Goal: Task Accomplishment & Management: Use online tool/utility

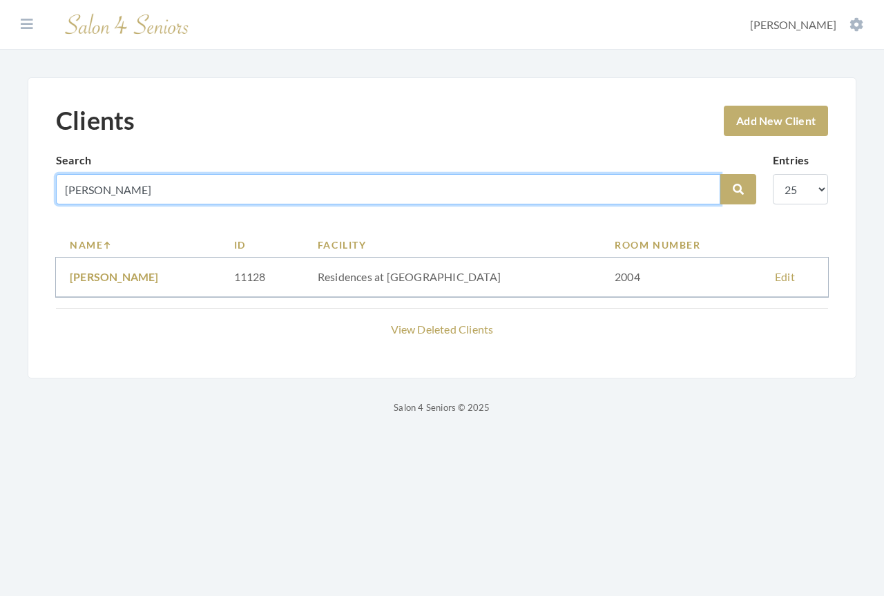
drag, startPoint x: 139, startPoint y: 193, endPoint x: 43, endPoint y: 180, distance: 96.8
click at [43, 180] on div "Clients Add New Client Search [PERSON_NAME] Search Entries 10 25 50 100 Name ID…" at bounding box center [442, 227] width 829 height 301
type input "donahae"
click at [720, 174] on button "Search" at bounding box center [738, 189] width 36 height 30
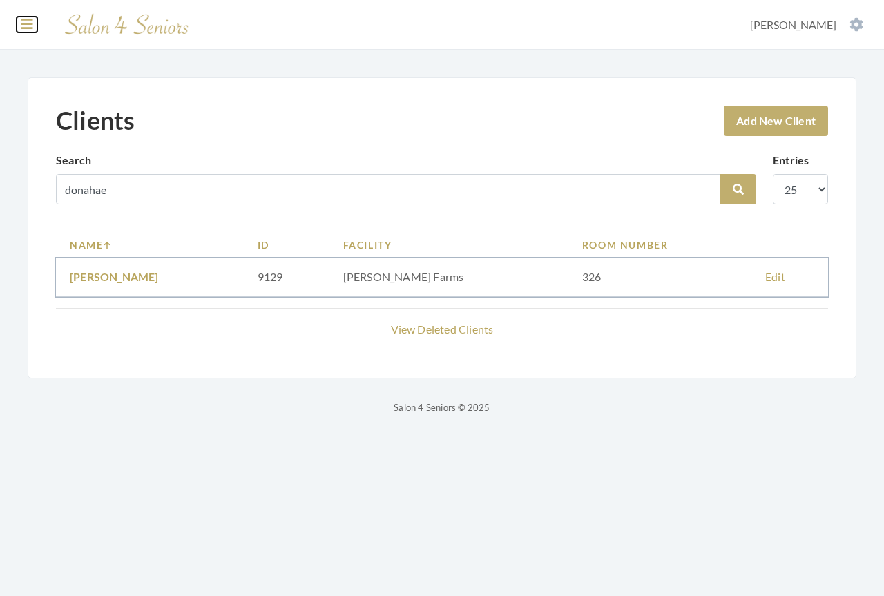
click at [31, 26] on icon at bounding box center [27, 24] width 12 height 14
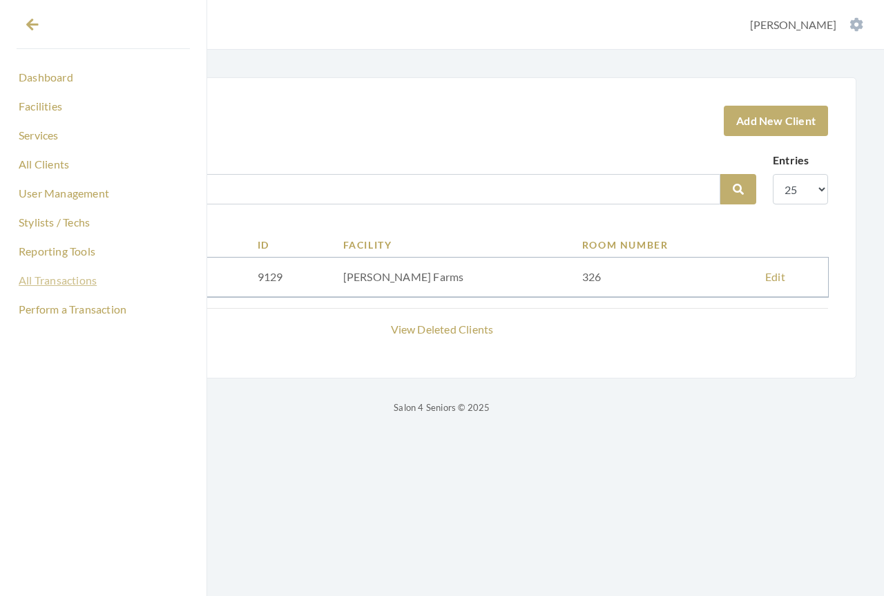
click at [46, 281] on link "All Transactions" at bounding box center [103, 280] width 173 height 23
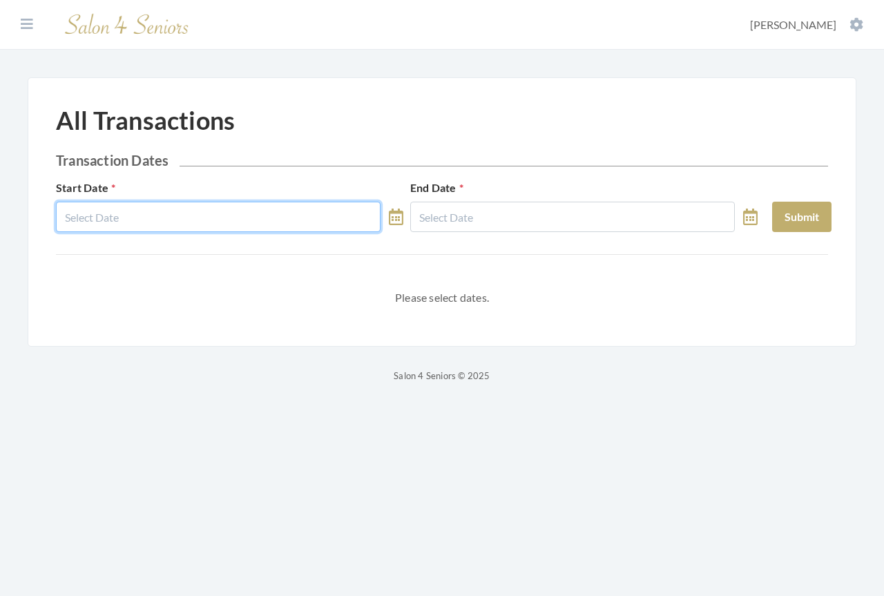
click at [132, 216] on input "text" at bounding box center [218, 217] width 325 height 30
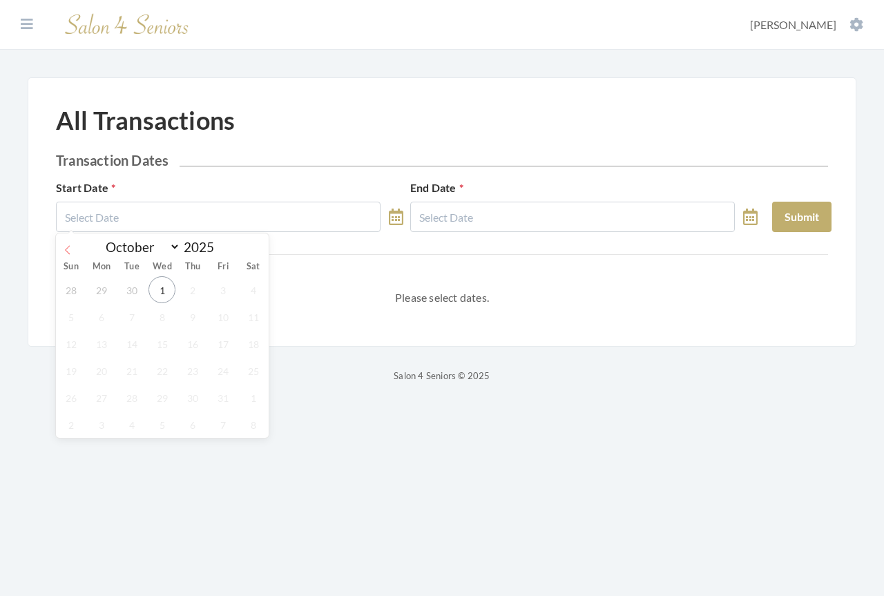
click at [66, 247] on icon at bounding box center [68, 250] width 10 height 10
select select "8"
click at [99, 288] on span "1" at bounding box center [101, 289] width 27 height 27
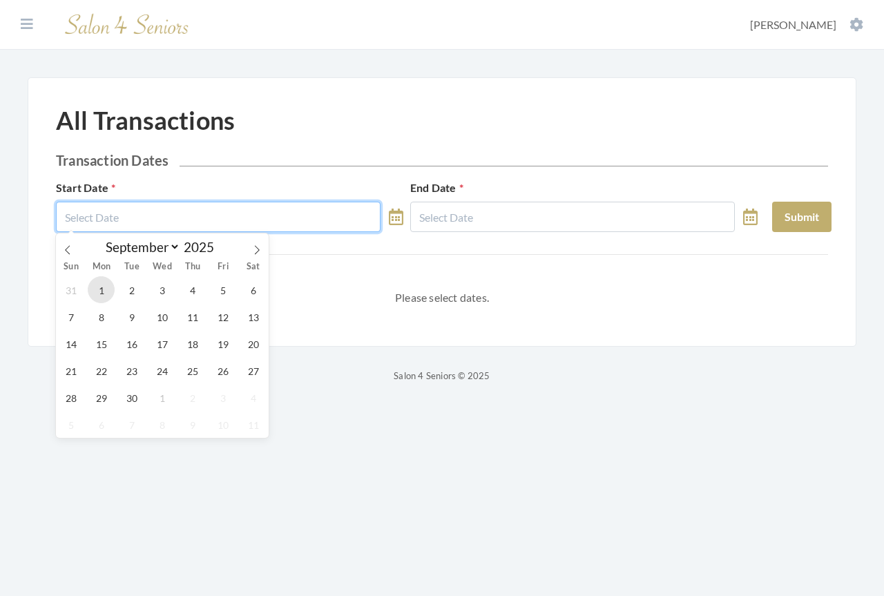
type input "09/01/2025"
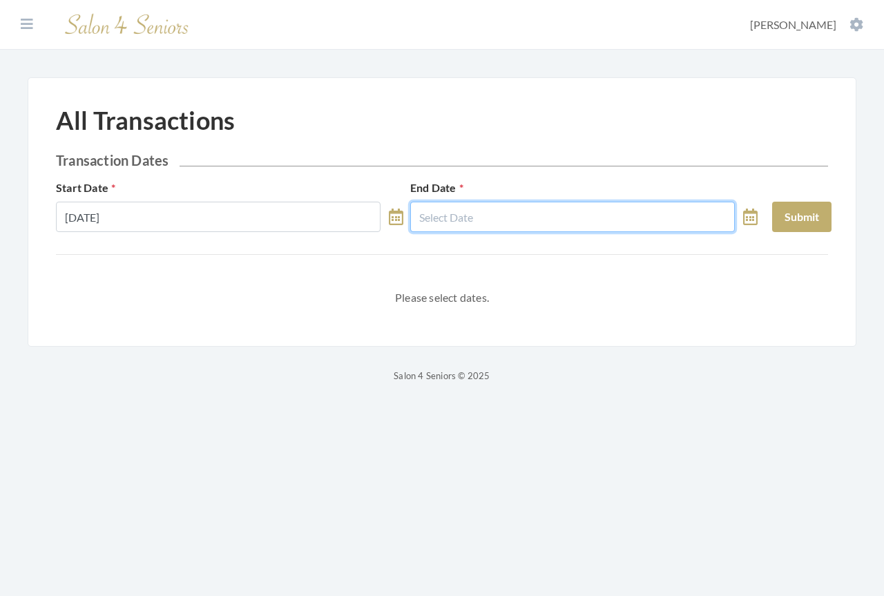
click at [476, 220] on input "text" at bounding box center [572, 217] width 325 height 30
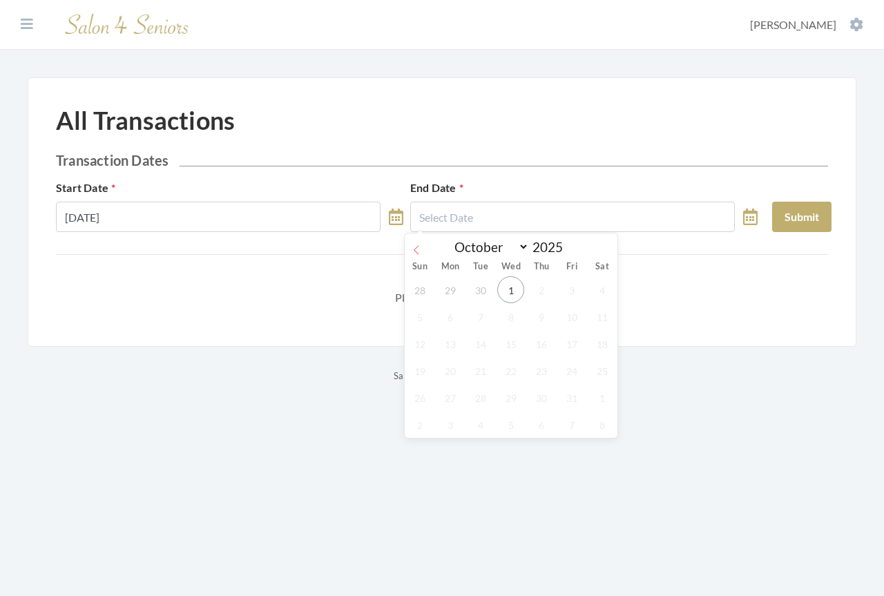
click at [419, 251] on icon at bounding box center [417, 250] width 10 height 10
select select "8"
click at [481, 396] on span "30" at bounding box center [481, 397] width 27 height 27
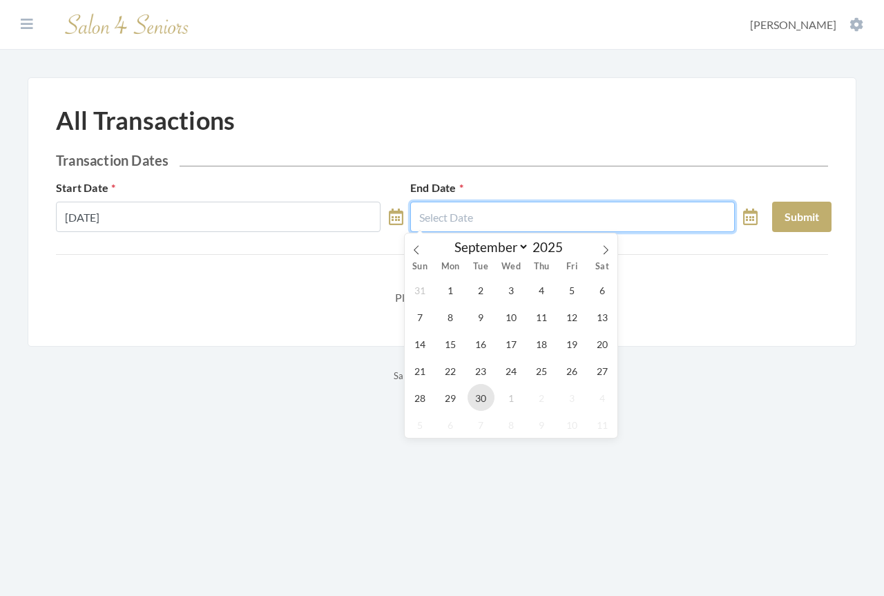
type input "09/30/2025"
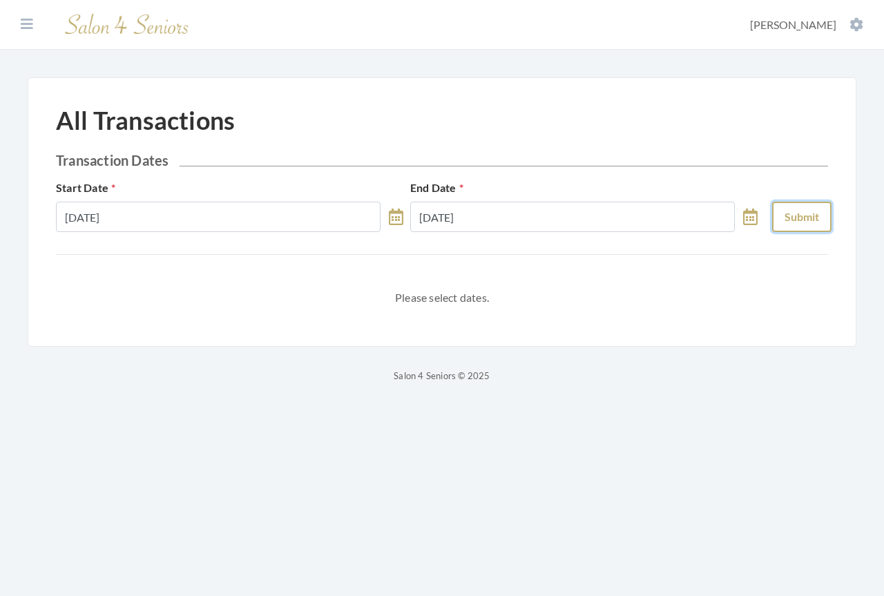
click at [796, 216] on button "Submit" at bounding box center [801, 217] width 59 height 30
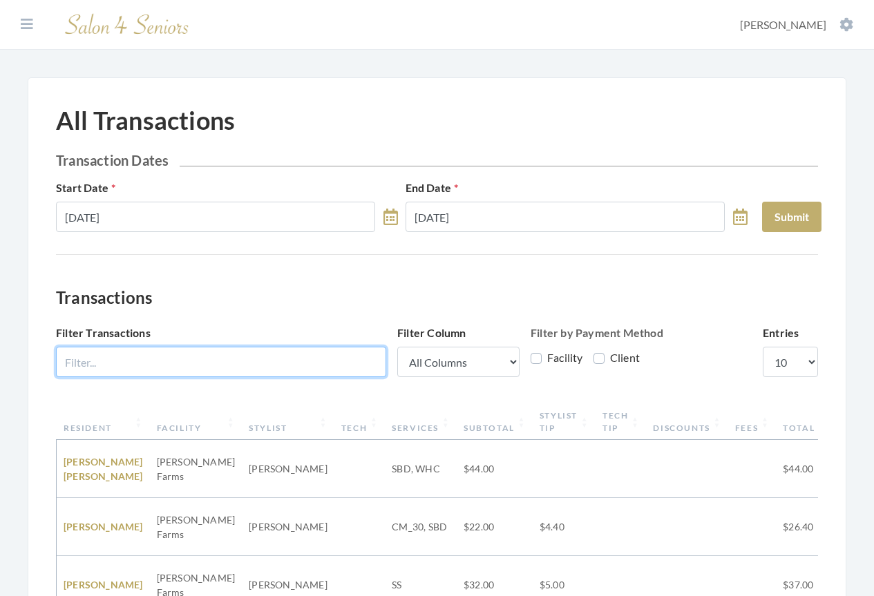
click at [235, 355] on input "Filter Transactions" at bounding box center [221, 362] width 330 height 30
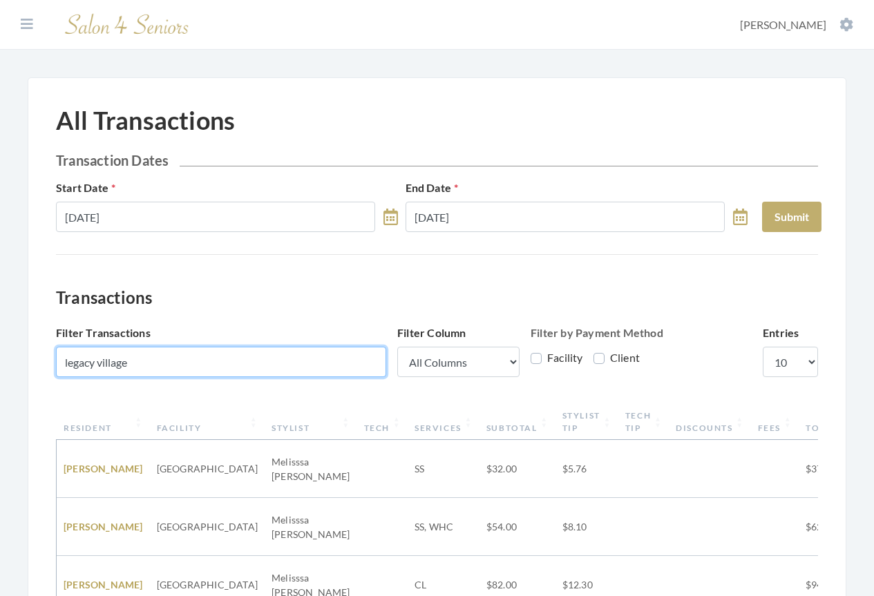
type input "legacy village"
click at [25, 23] on icon at bounding box center [27, 24] width 12 height 14
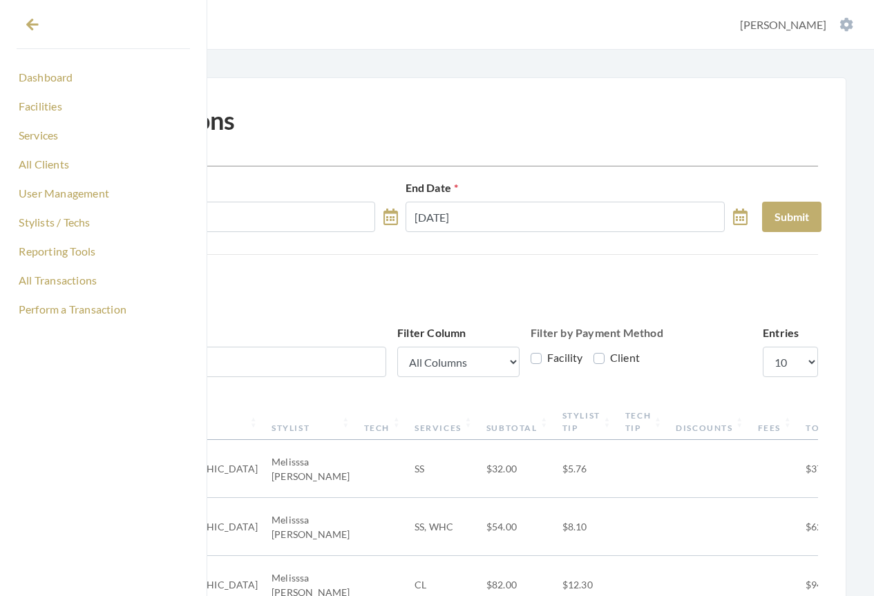
click at [420, 59] on div "Dashboard Facilities Services All Clients User Management Stylists / Techs Repo…" at bounding box center [437, 607] width 874 height 1214
click at [36, 23] on icon at bounding box center [32, 25] width 12 height 14
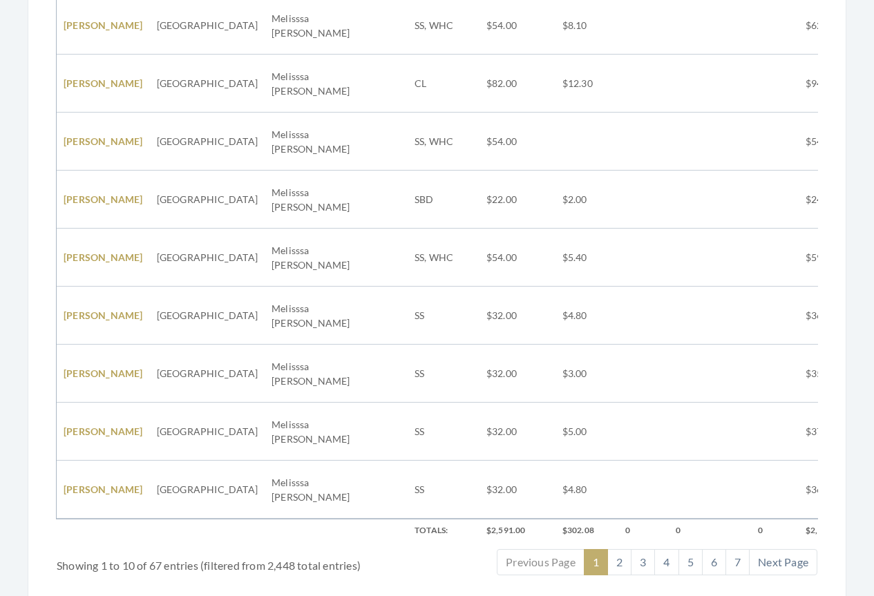
scroll to position [649, 0]
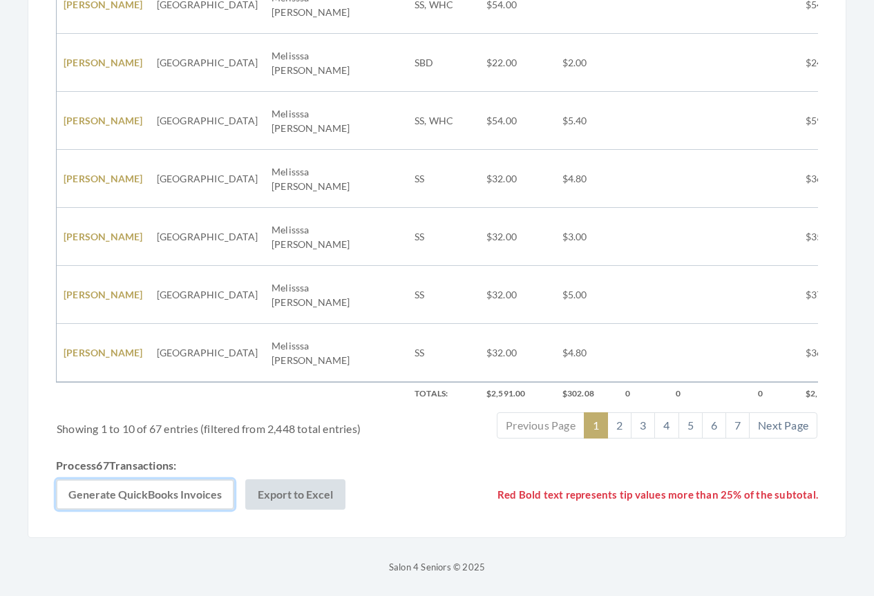
click at [125, 496] on button "Generate QuickBooks Invoices" at bounding box center [145, 494] width 178 height 30
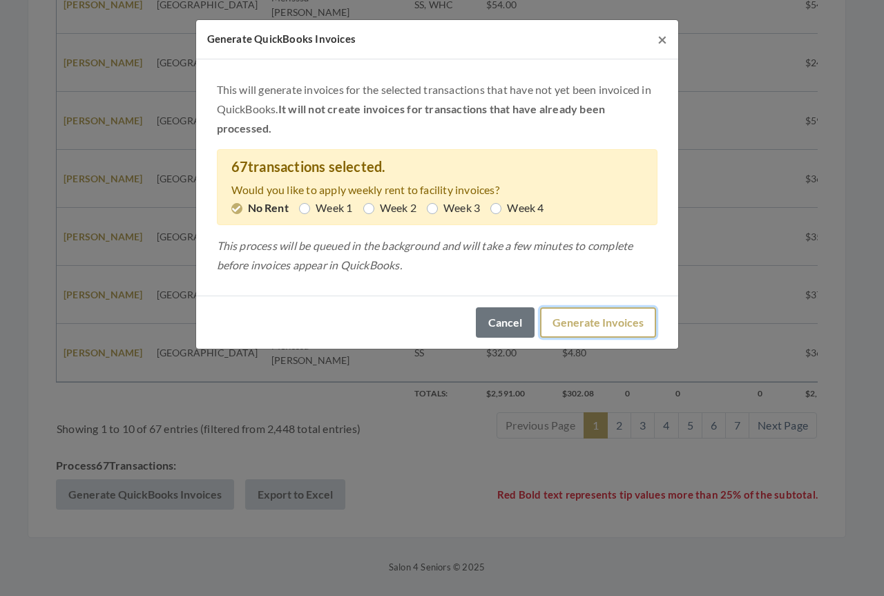
click at [582, 329] on button "Generate Invoices" at bounding box center [598, 322] width 116 height 30
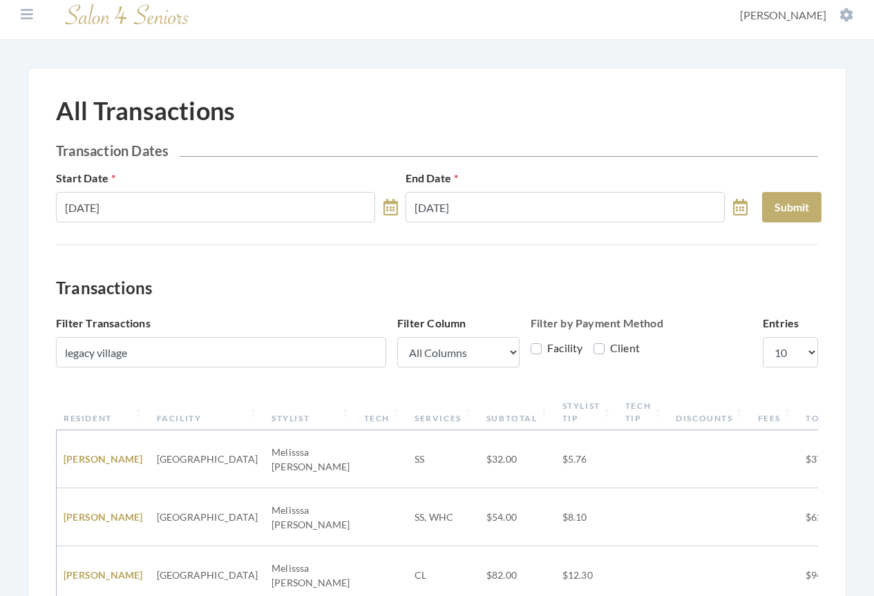
scroll to position [0, 0]
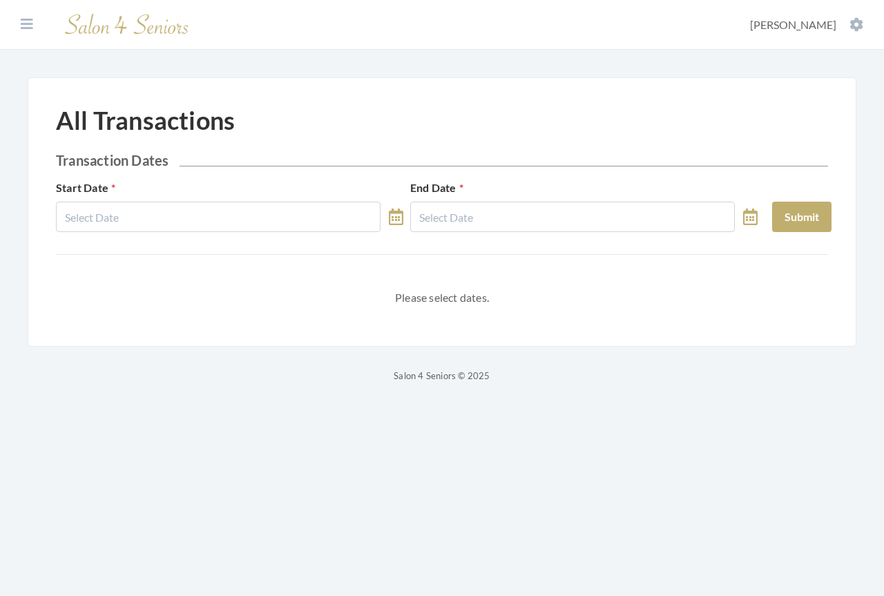
click at [393, 220] on icon at bounding box center [396, 217] width 15 height 17
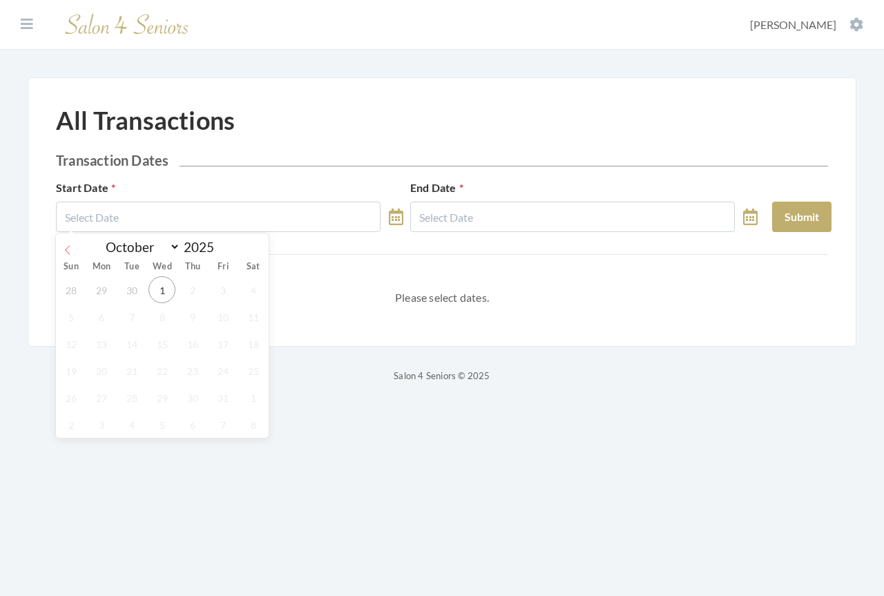
click at [64, 249] on icon at bounding box center [68, 250] width 10 height 10
select select "8"
click at [104, 289] on span "1" at bounding box center [101, 289] width 27 height 27
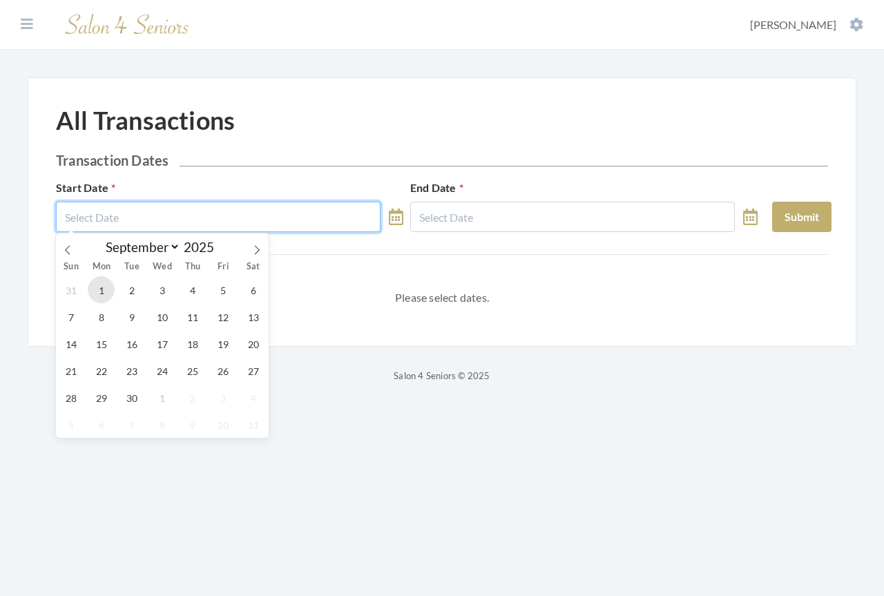
type input "09/01/2025"
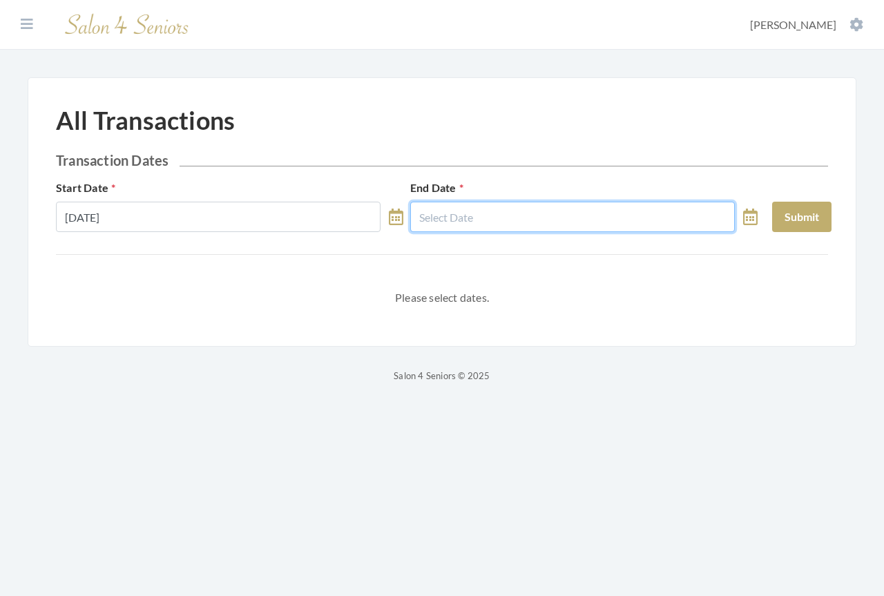
click at [455, 220] on input "text" at bounding box center [572, 217] width 325 height 30
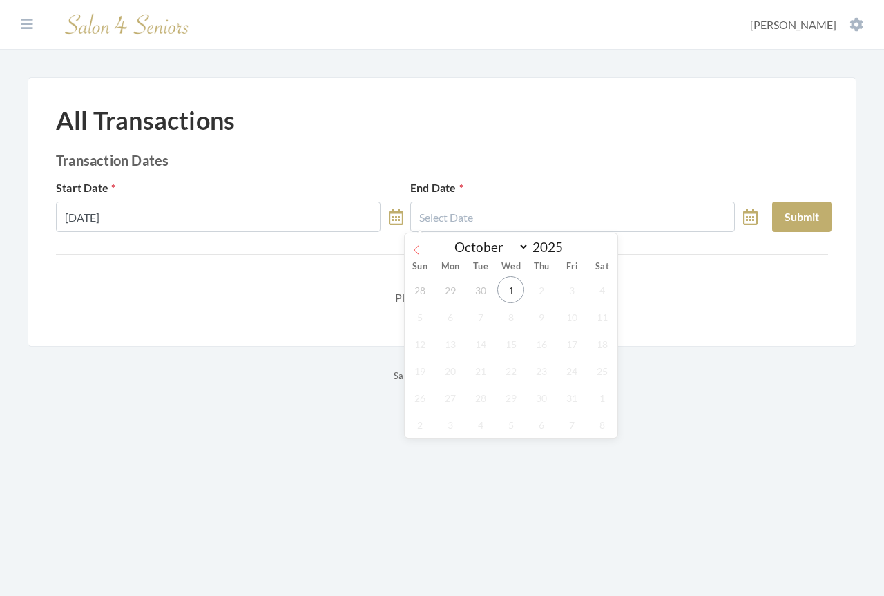
click at [419, 250] on icon at bounding box center [417, 250] width 10 height 10
select select "8"
click at [484, 396] on span "30" at bounding box center [481, 397] width 27 height 27
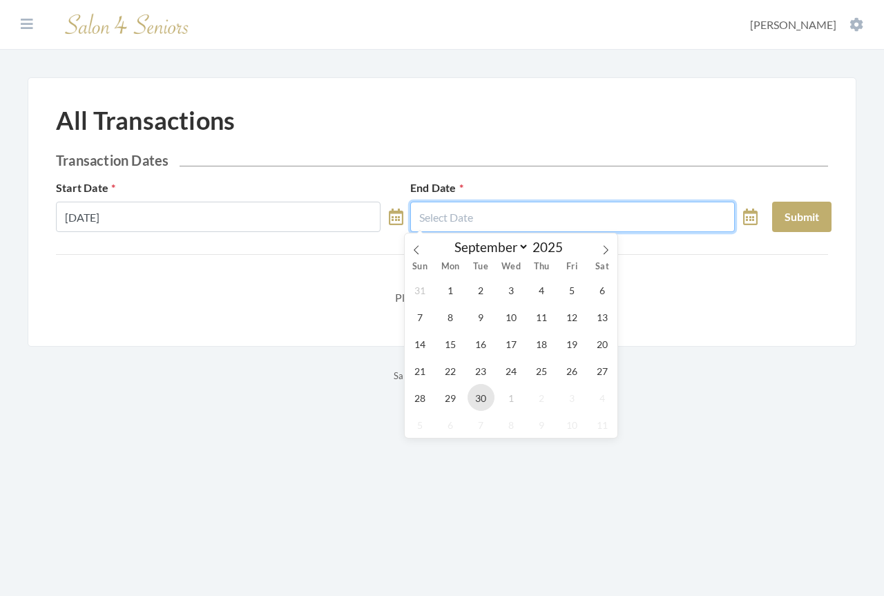
type input "09/30/2025"
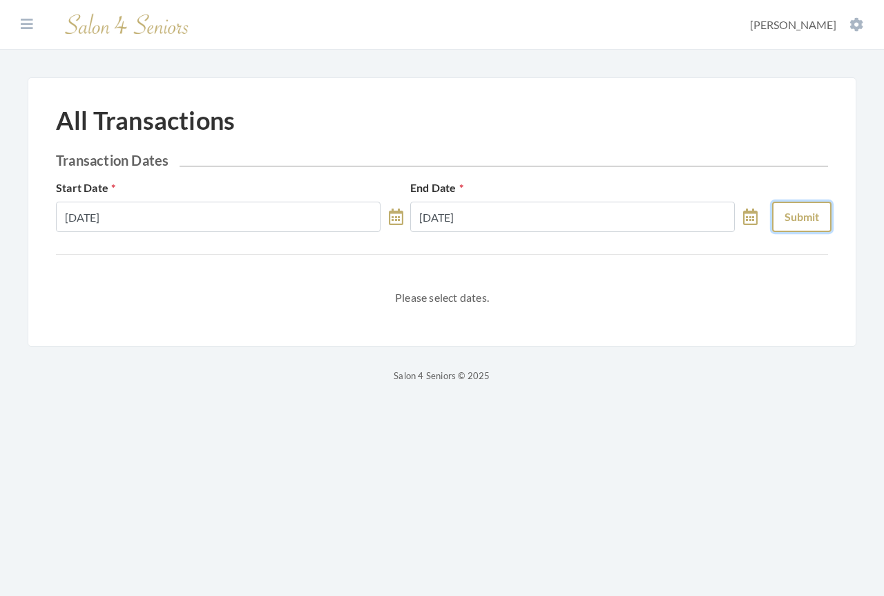
click at [794, 222] on button "Submit" at bounding box center [801, 217] width 59 height 30
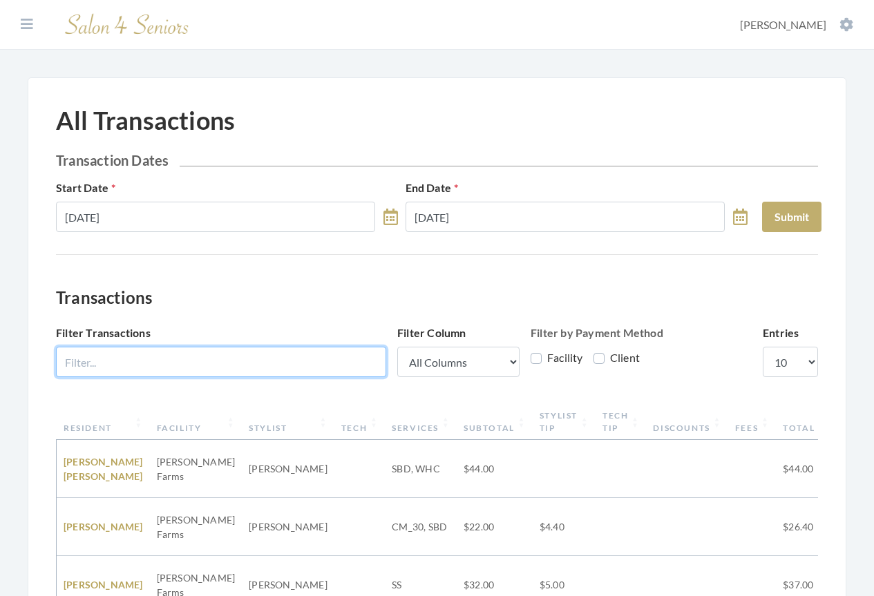
click at [187, 356] on input "Filter Transactions" at bounding box center [221, 362] width 330 height 30
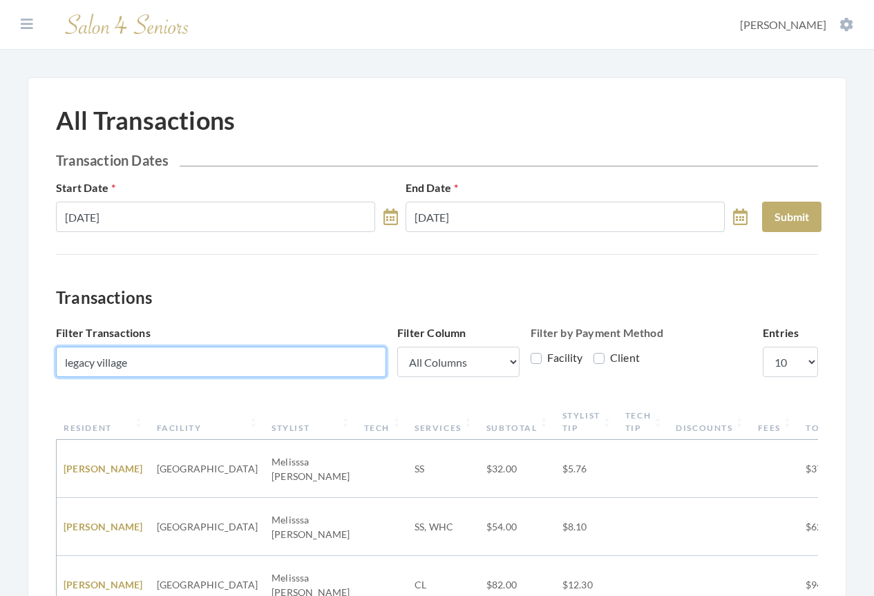
type input "legacy village"
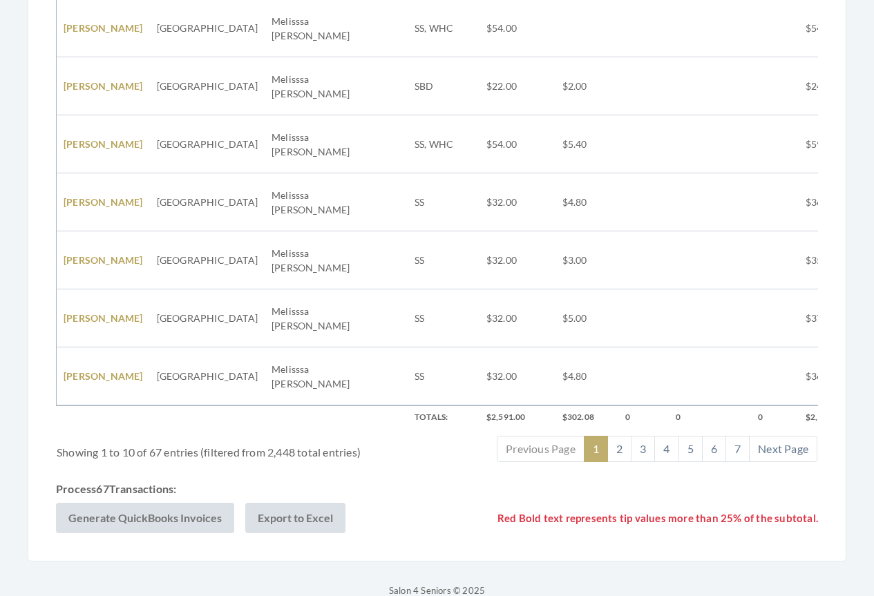
scroll to position [649, 0]
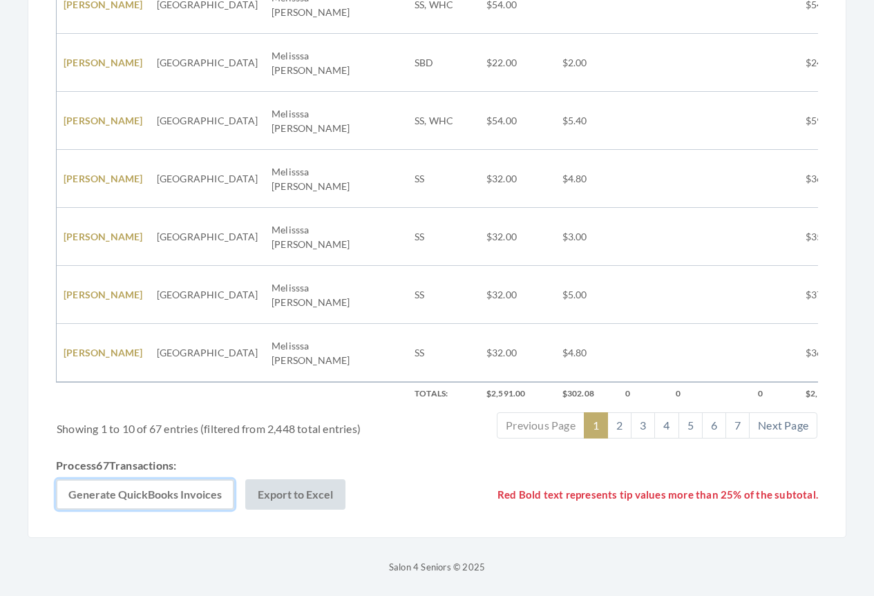
click at [124, 500] on button "Generate QuickBooks Invoices" at bounding box center [145, 494] width 178 height 30
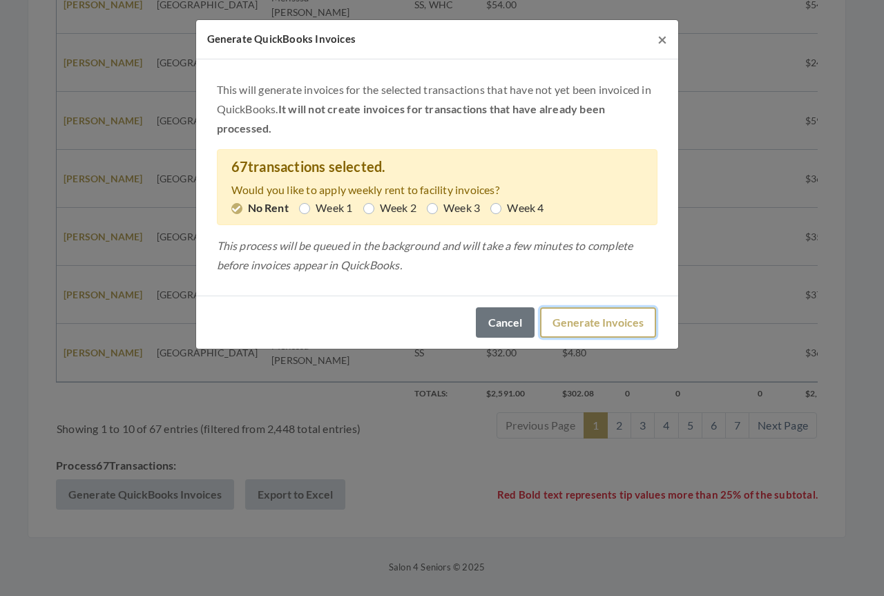
click at [583, 324] on button "Generate Invoices" at bounding box center [598, 322] width 116 height 30
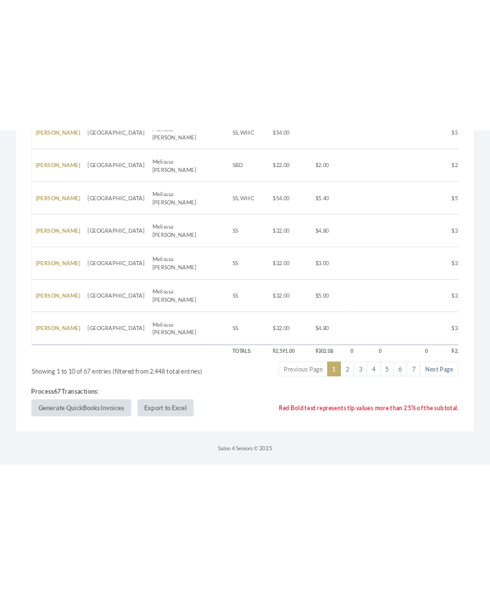
scroll to position [836, 0]
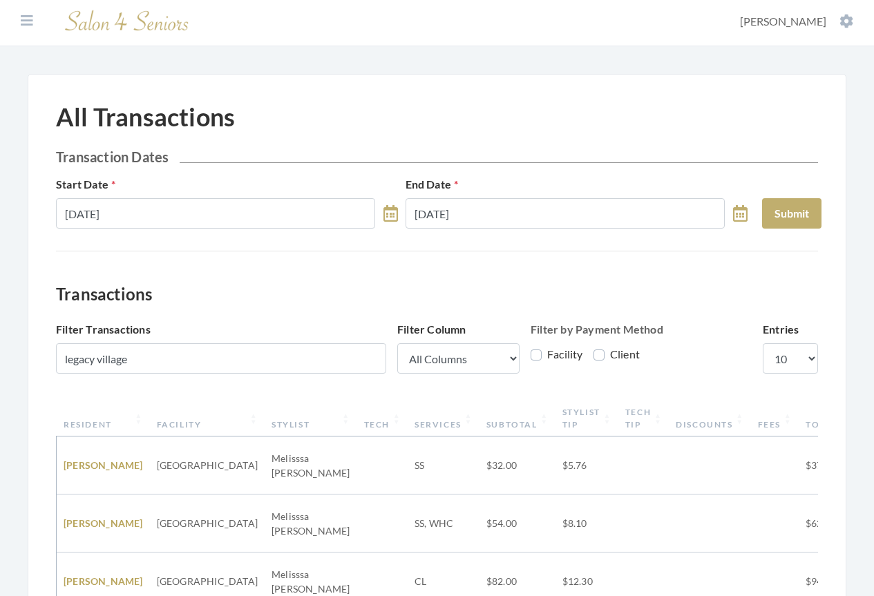
scroll to position [0, 0]
